Goal: Task Accomplishment & Management: Use online tool/utility

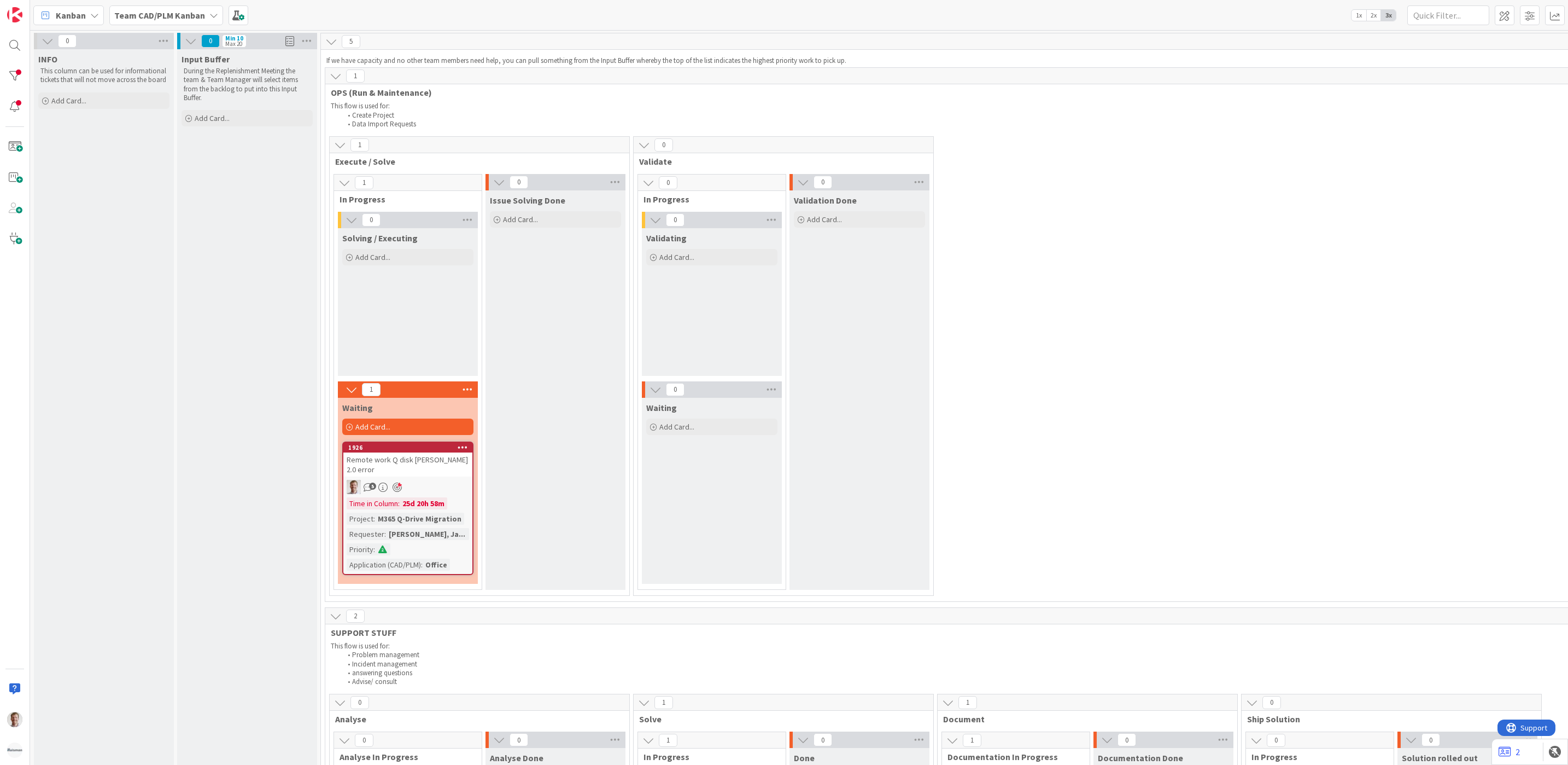
click at [158, 13] on b "Team CAD/PLM Kanban" at bounding box center [159, 15] width 91 height 11
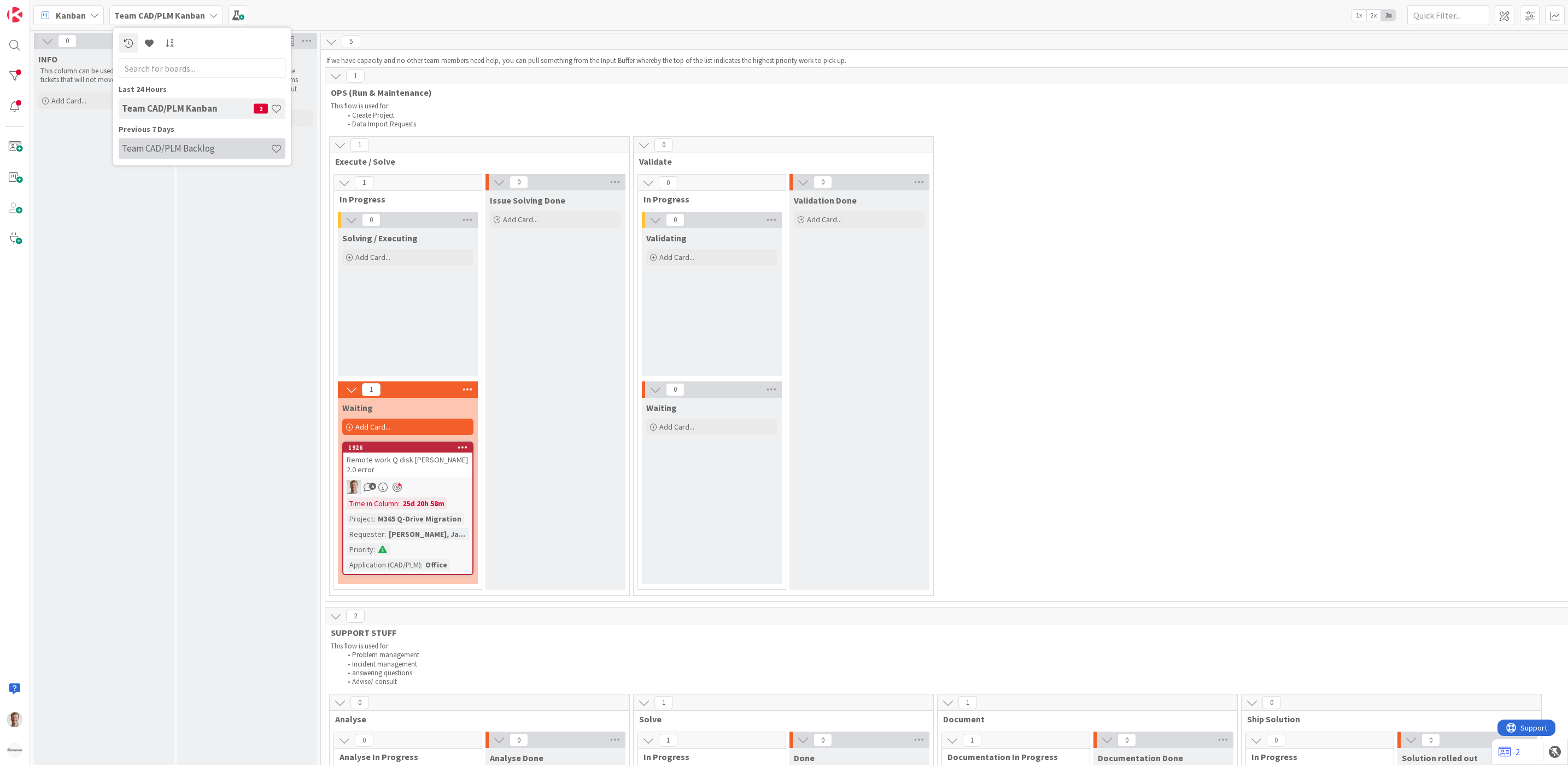
click at [204, 152] on h4 "Team CAD/PLM Backlog" at bounding box center [196, 148] width 149 height 11
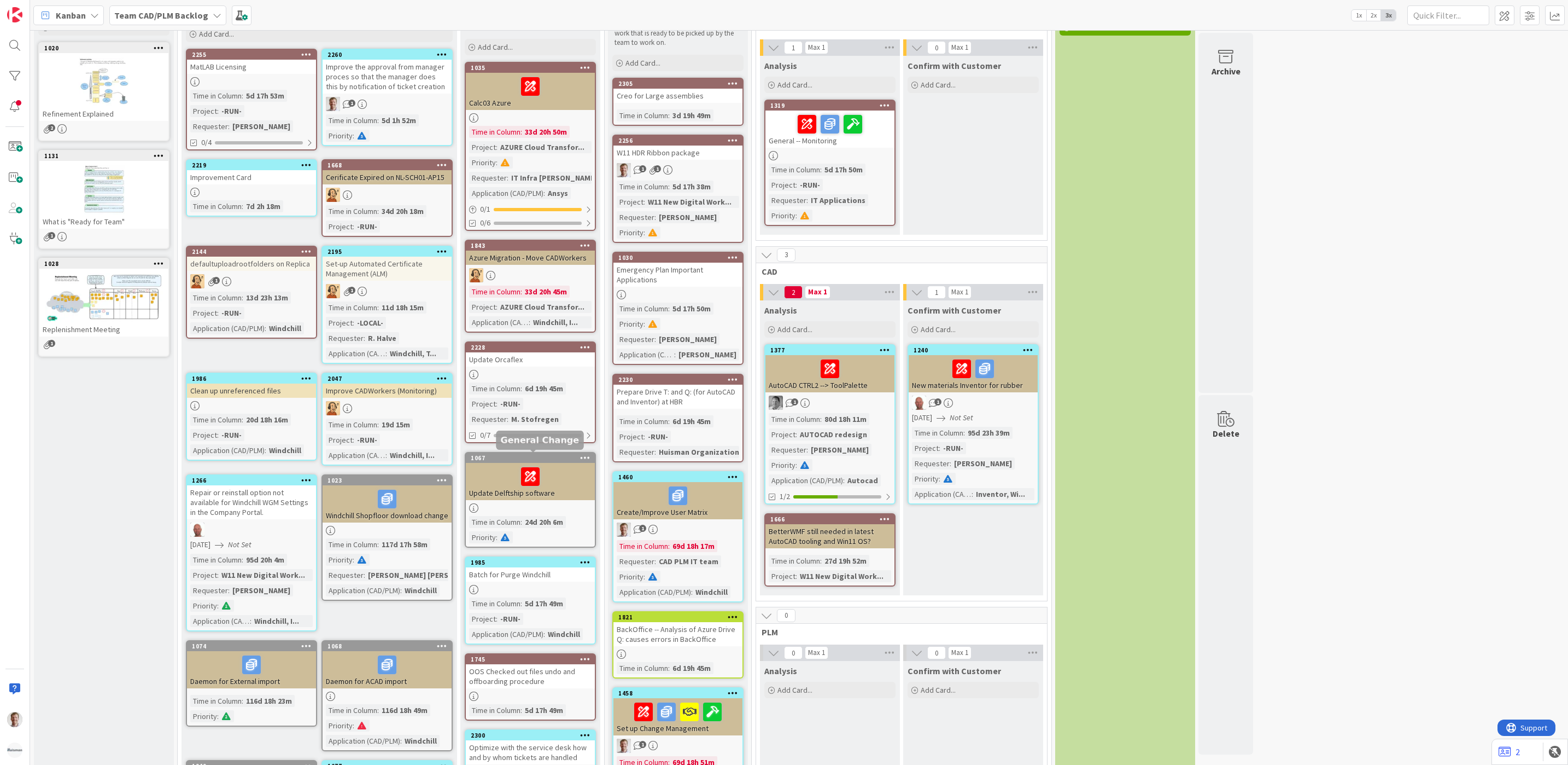
scroll to position [492, 0]
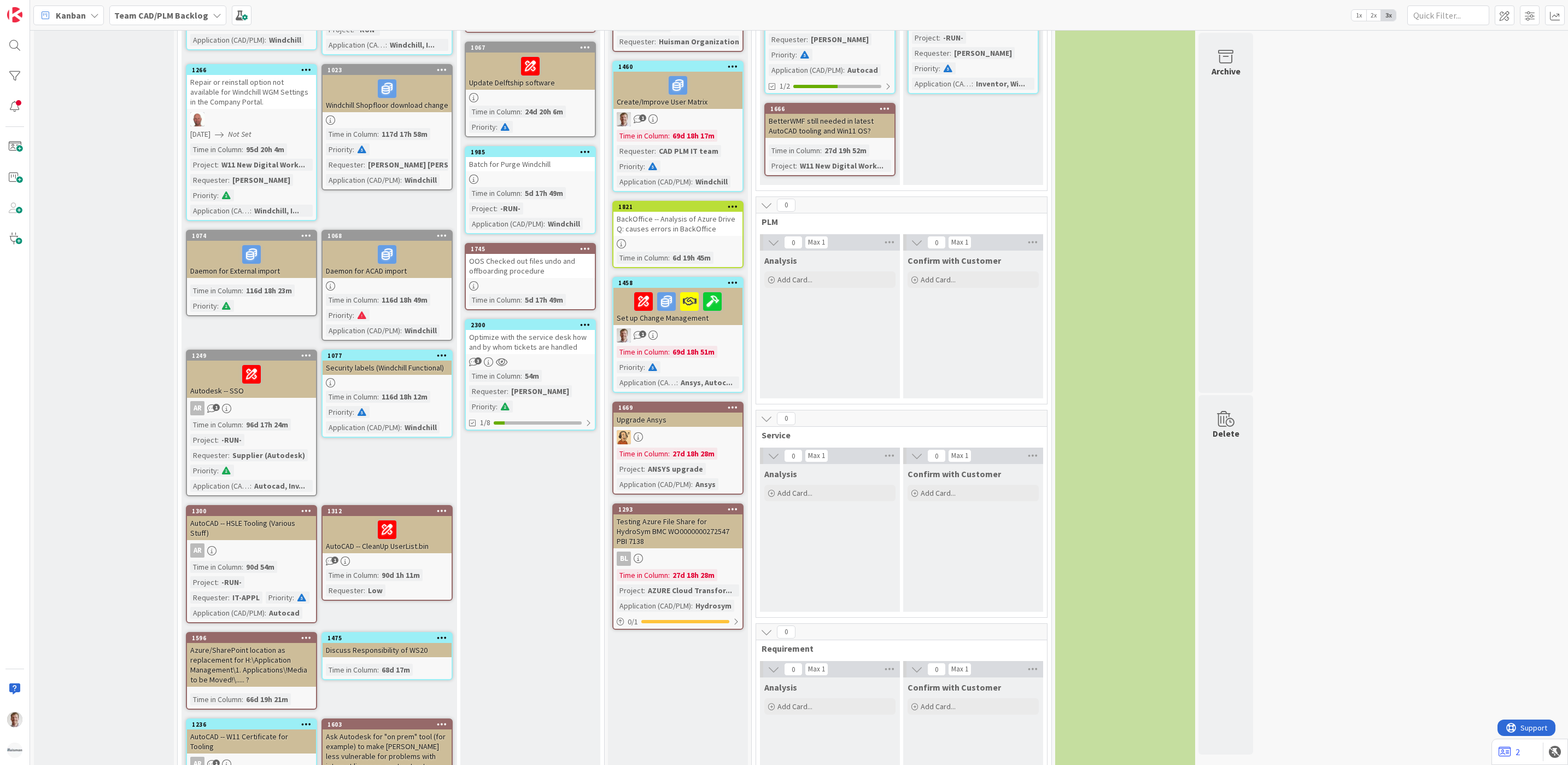
click at [545, 340] on div "Optimize with the service desk how and by whom tickets are handled" at bounding box center [530, 342] width 129 height 24
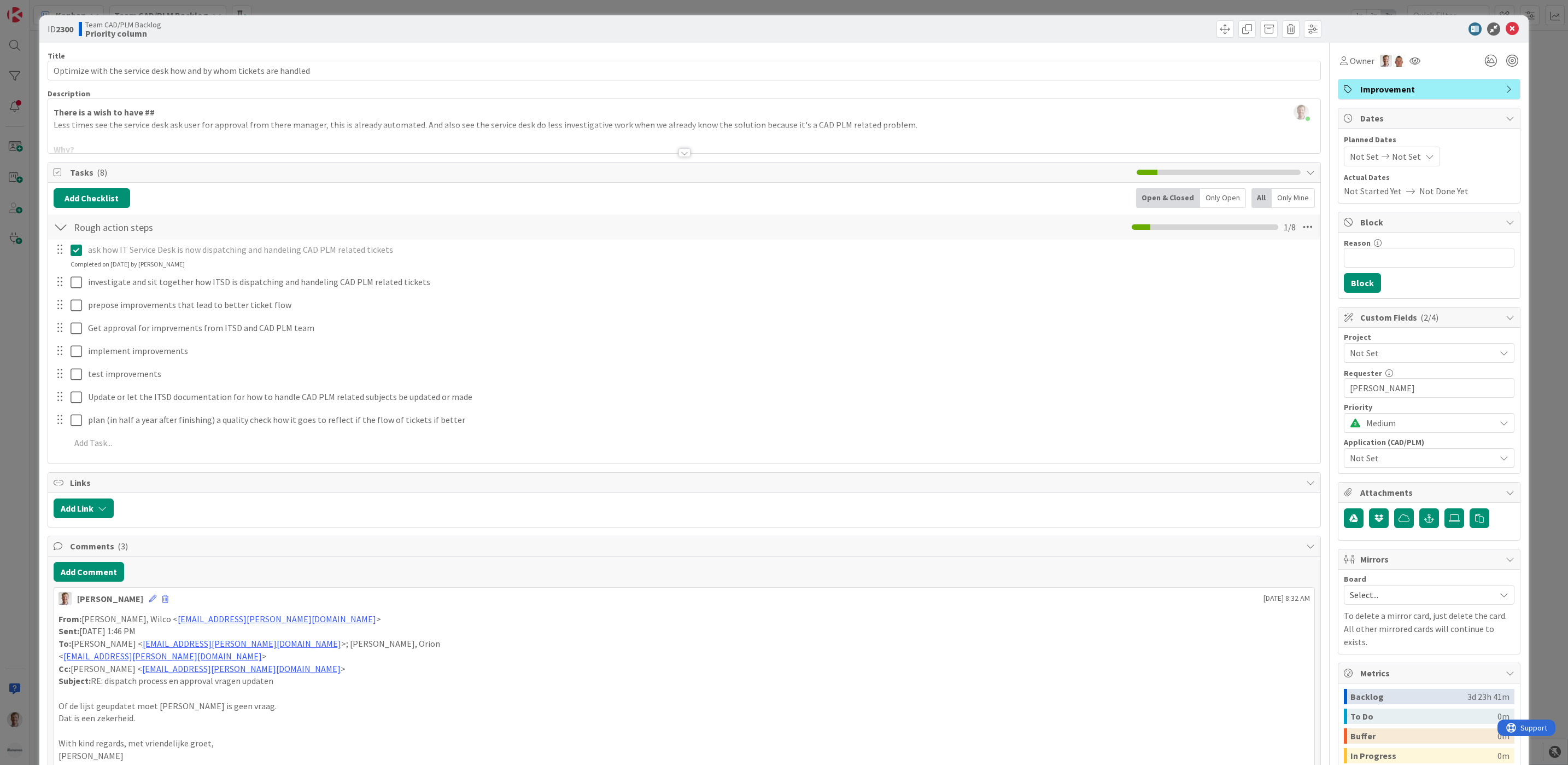
click at [679, 150] on div at bounding box center [685, 152] width 12 height 9
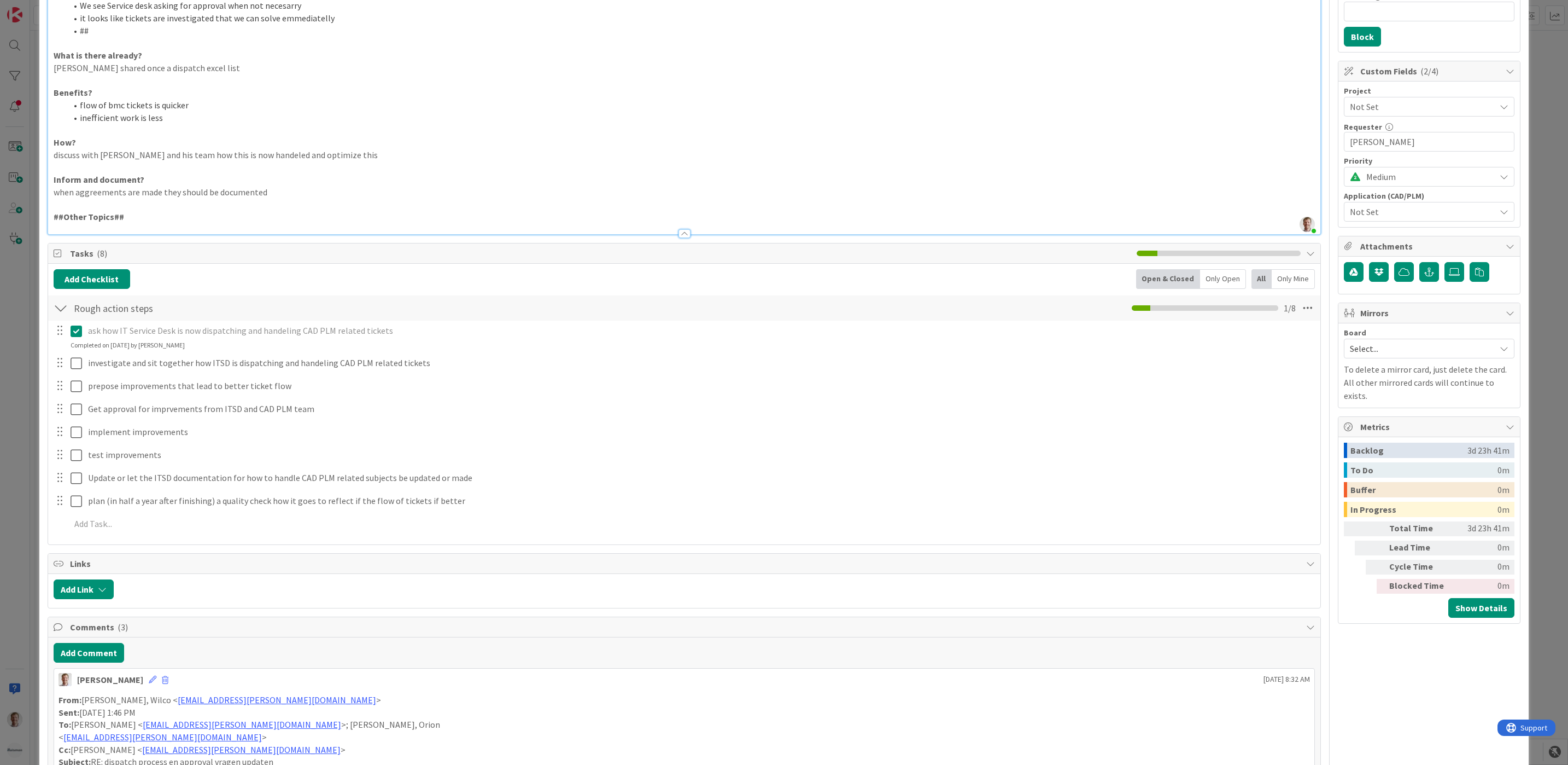
scroll to position [492, 0]
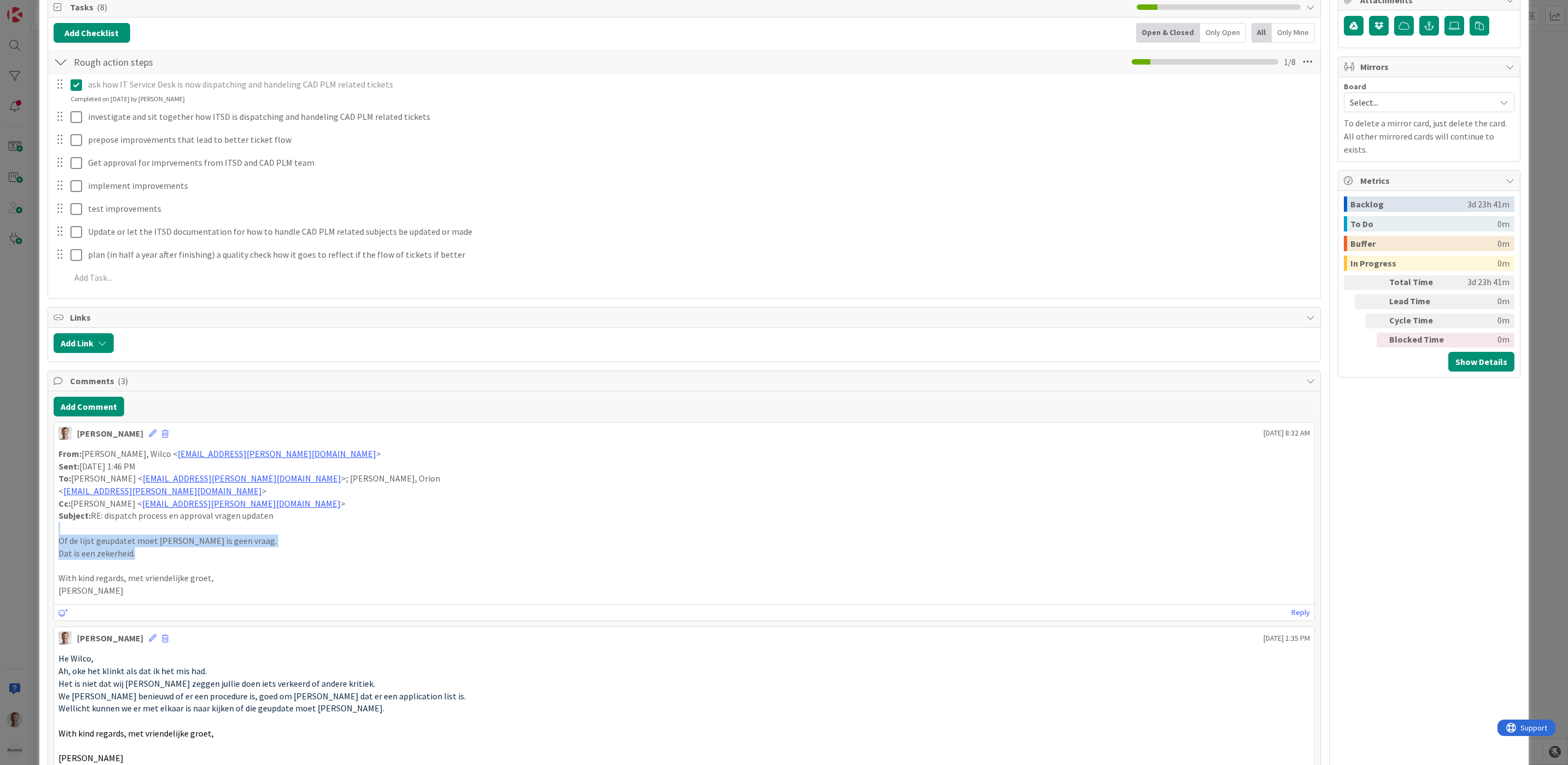
drag, startPoint x: 169, startPoint y: 559, endPoint x: 45, endPoint y: 539, distance: 125.6
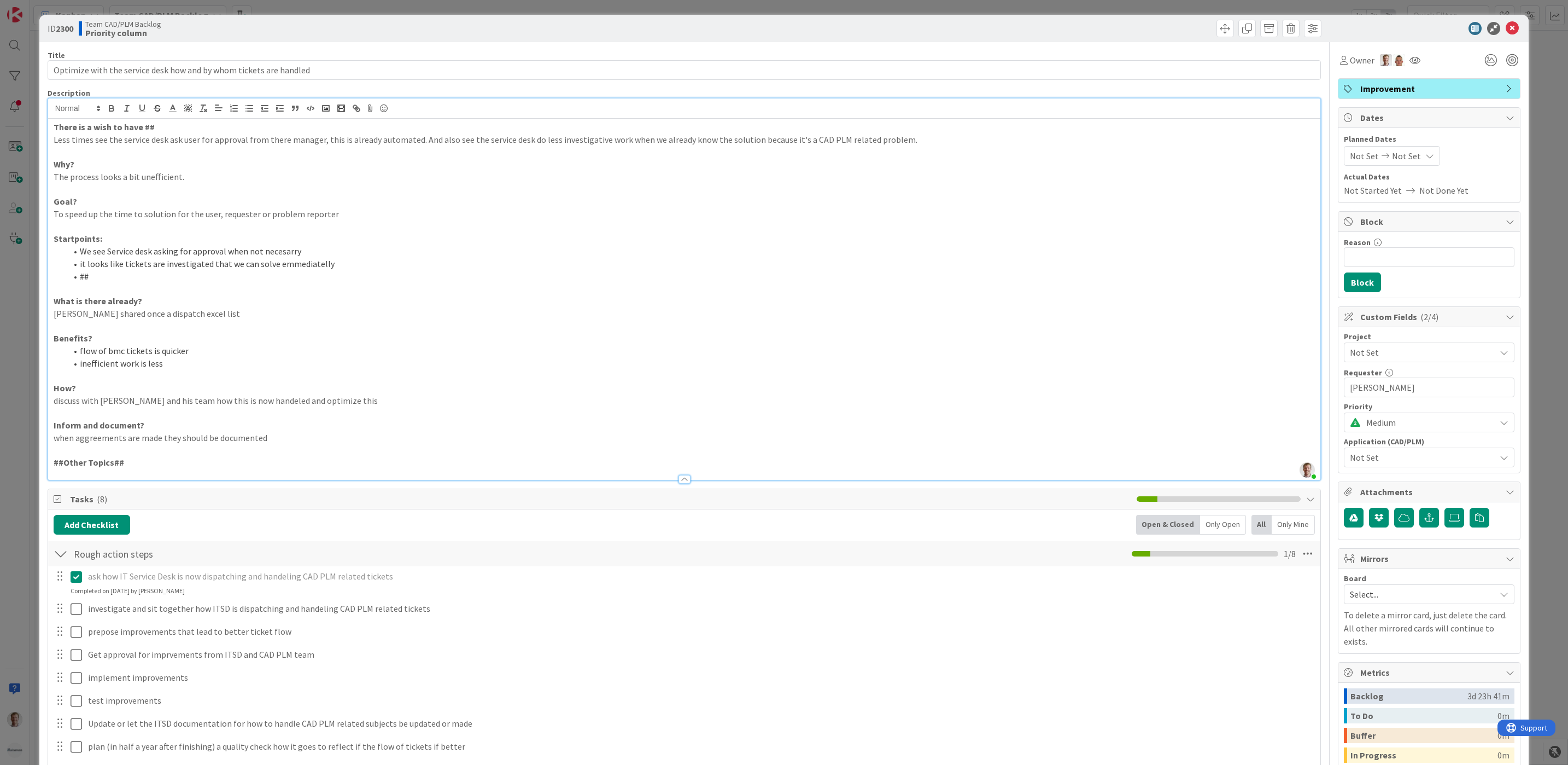
scroll to position [0, 0]
click at [1507, 27] on icon at bounding box center [1513, 29] width 13 height 13
